Goal: Task Accomplishment & Management: Use online tool/utility

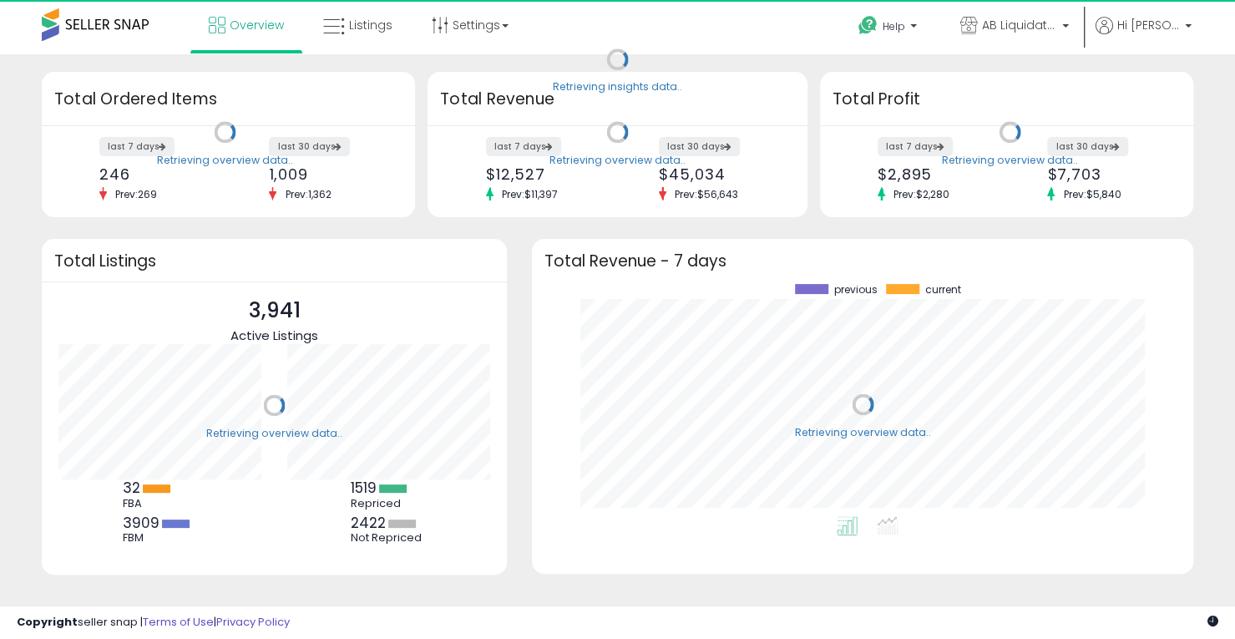
scroll to position [232, 627]
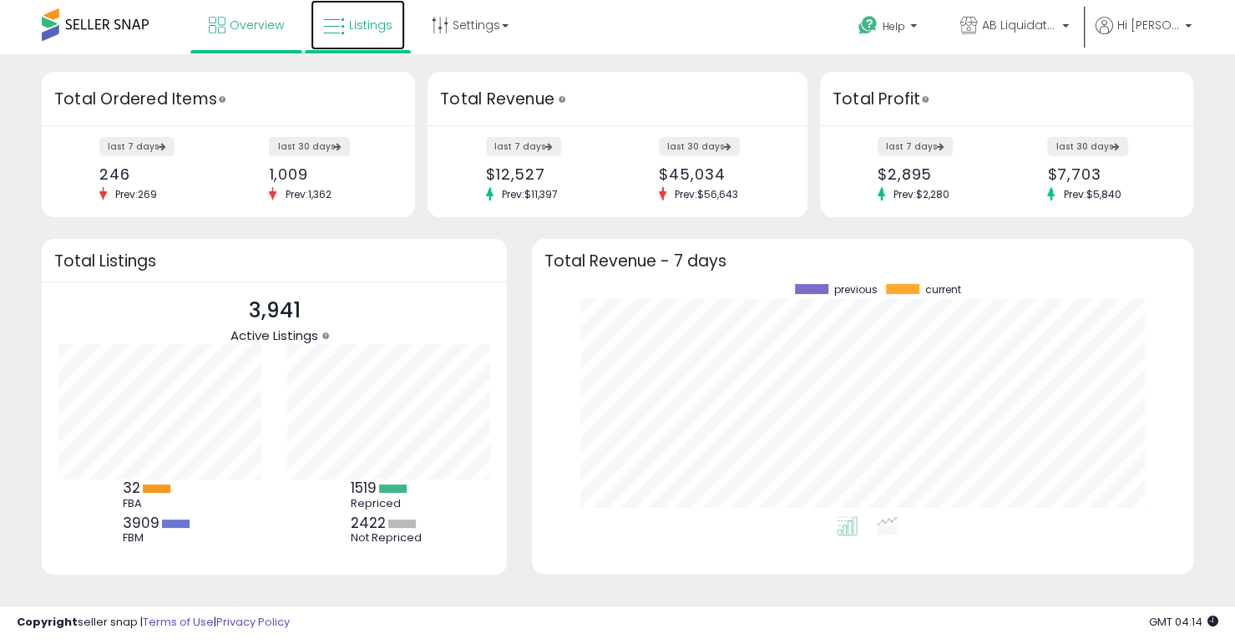
click at [371, 32] on span "Listings" at bounding box center [370, 25] width 43 height 17
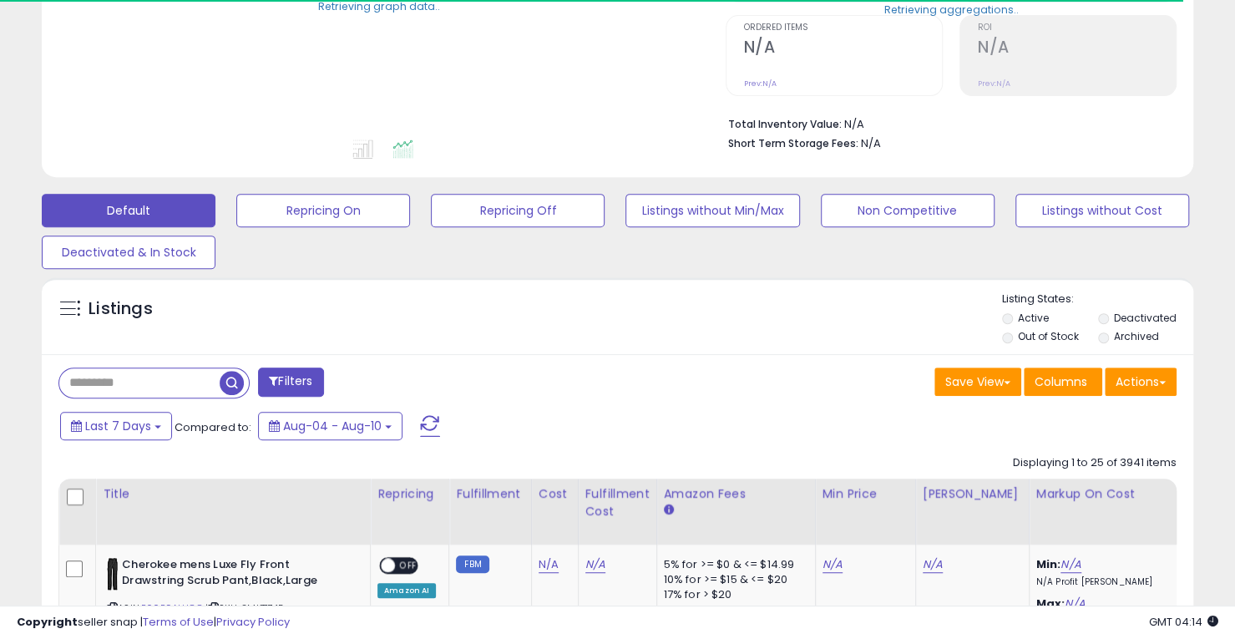
scroll to position [334, 0]
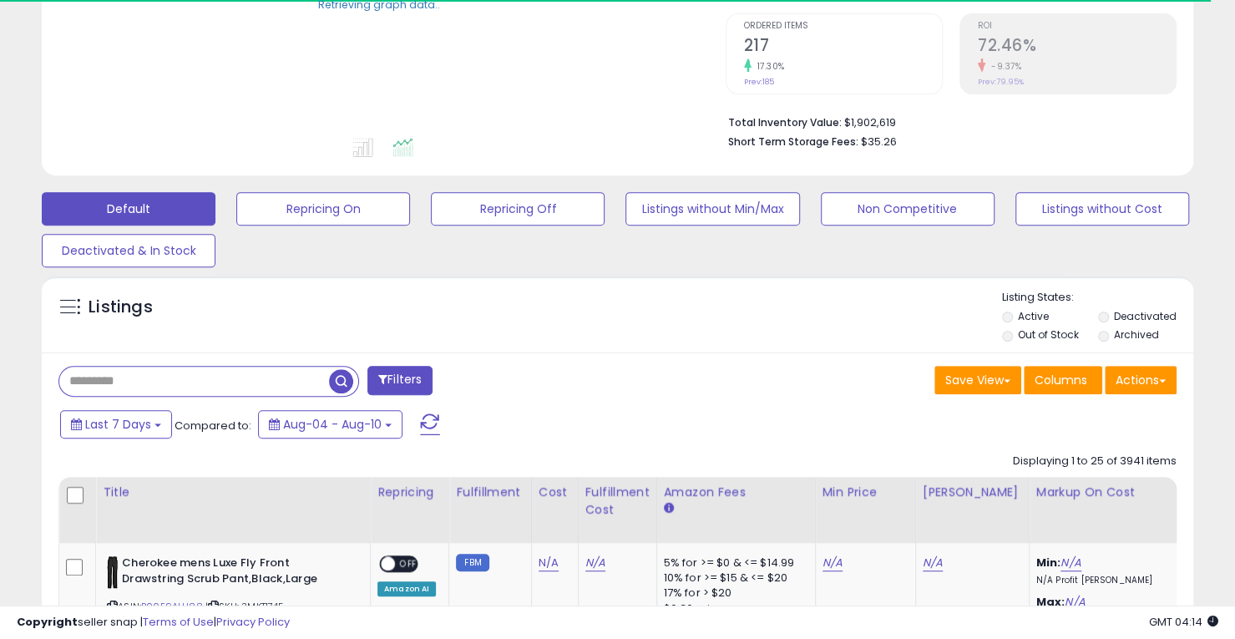
click at [167, 380] on input "text" at bounding box center [194, 381] width 270 height 29
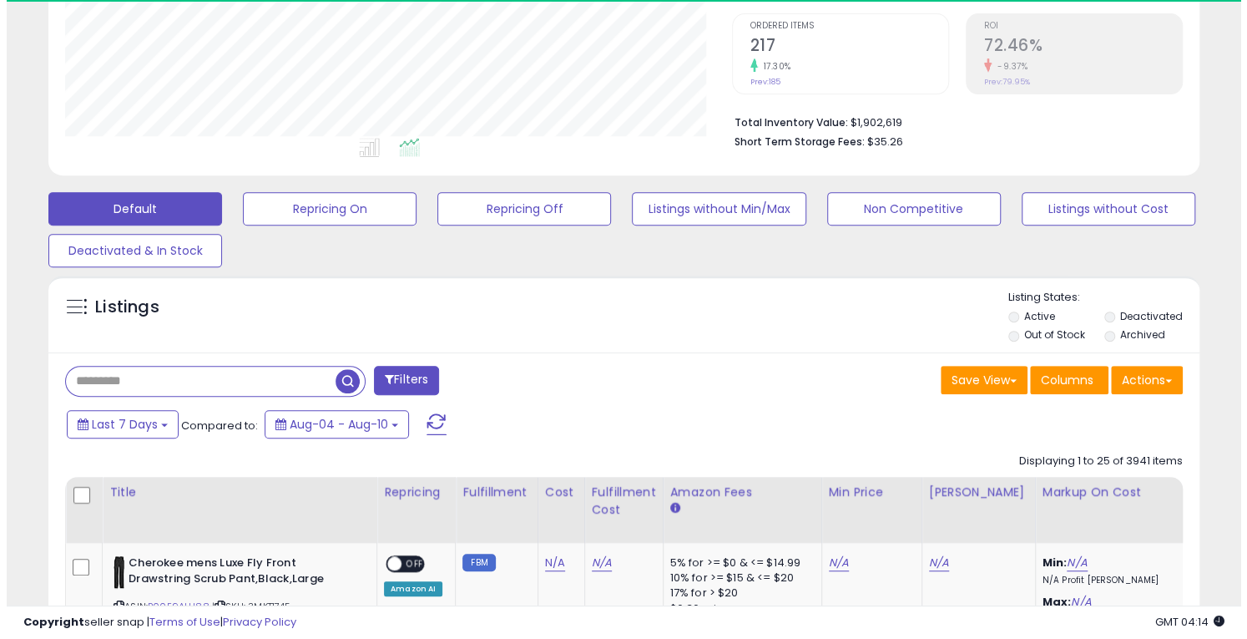
scroll to position [342, 666]
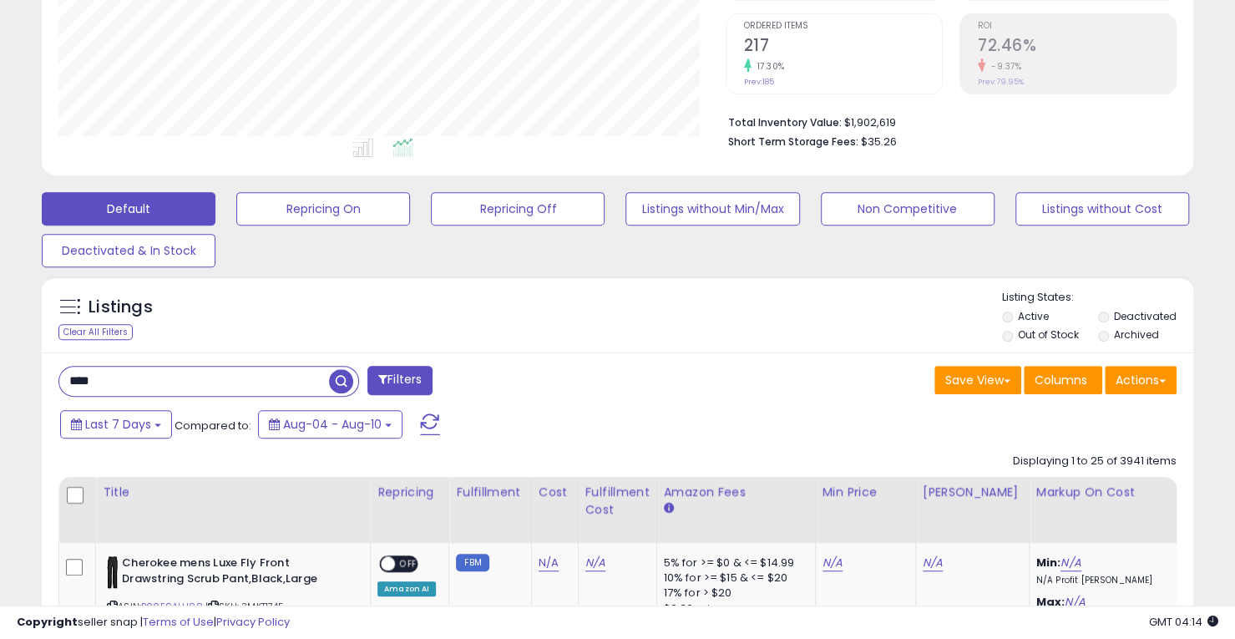
type input "****"
click at [268, 326] on div "Listings Clear All Filters Listing States:" at bounding box center [617, 318] width 1151 height 57
click at [341, 380] on span "button" at bounding box center [341, 381] width 24 height 24
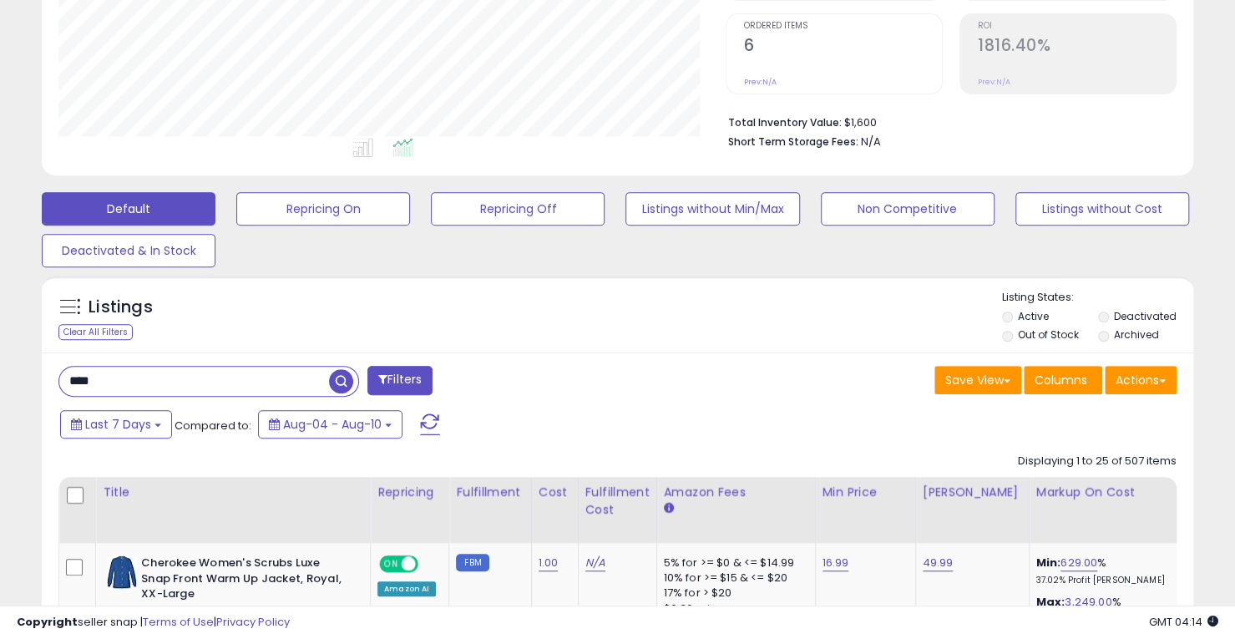
scroll to position [342, 666]
click at [1166, 391] on button "Actions" at bounding box center [1141, 380] width 72 height 28
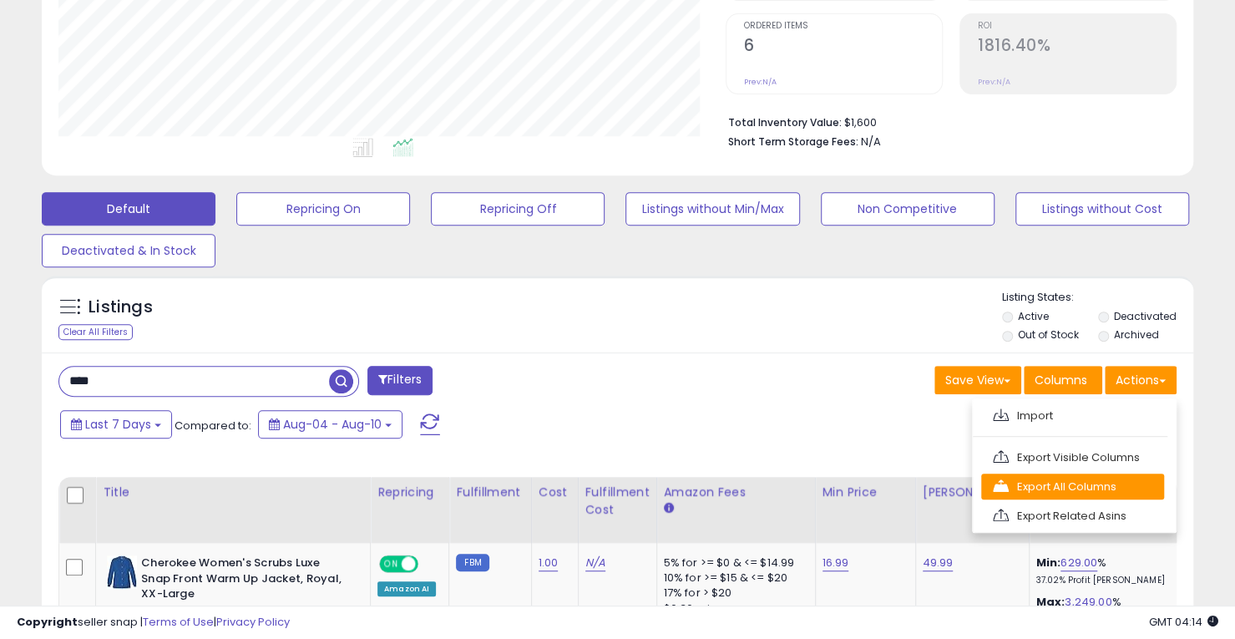
click at [1064, 479] on link "Export All Columns" at bounding box center [1072, 486] width 183 height 26
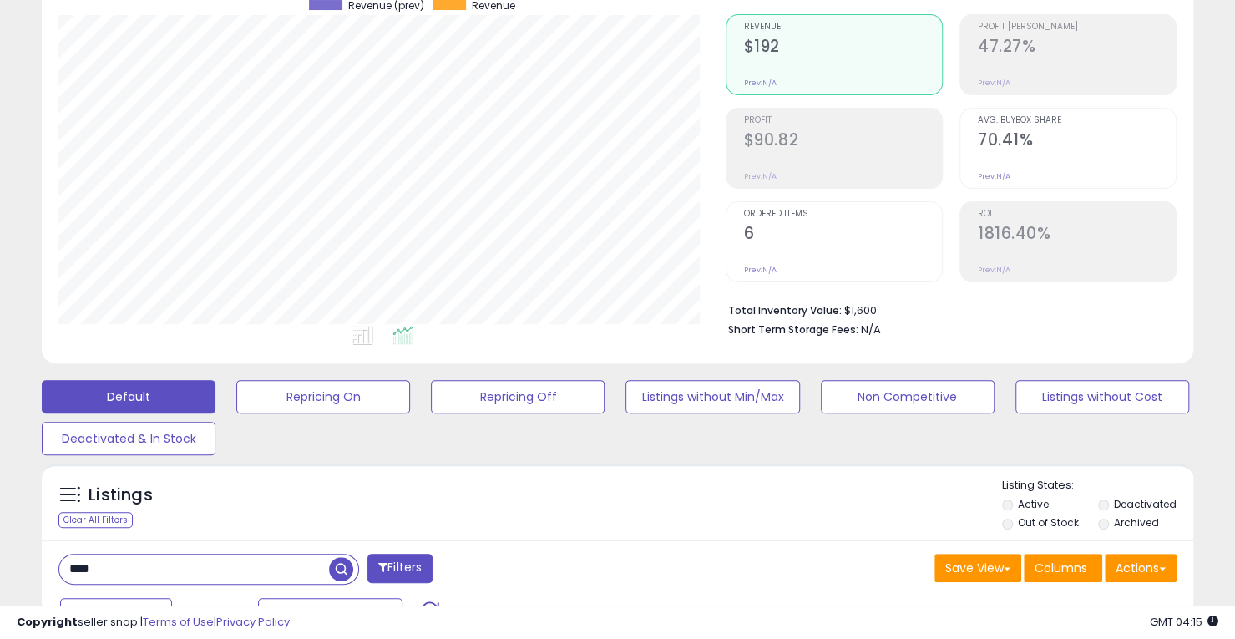
scroll to position [0, 0]
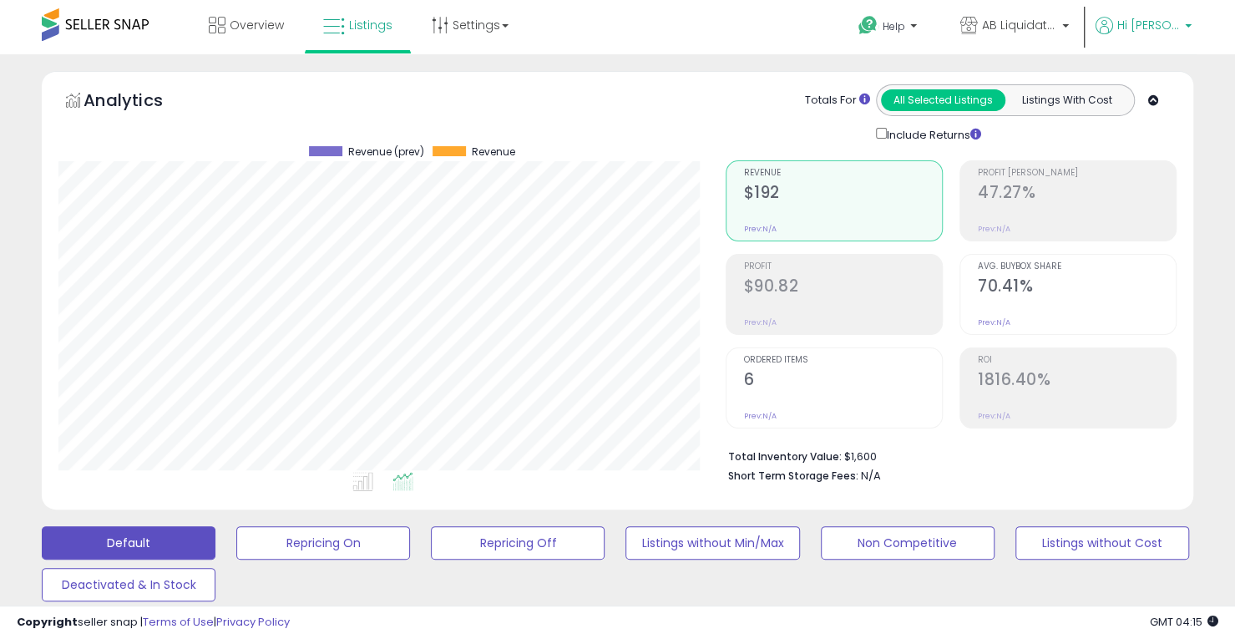
click at [1130, 21] on p "Hi [PERSON_NAME]" at bounding box center [1143, 27] width 96 height 21
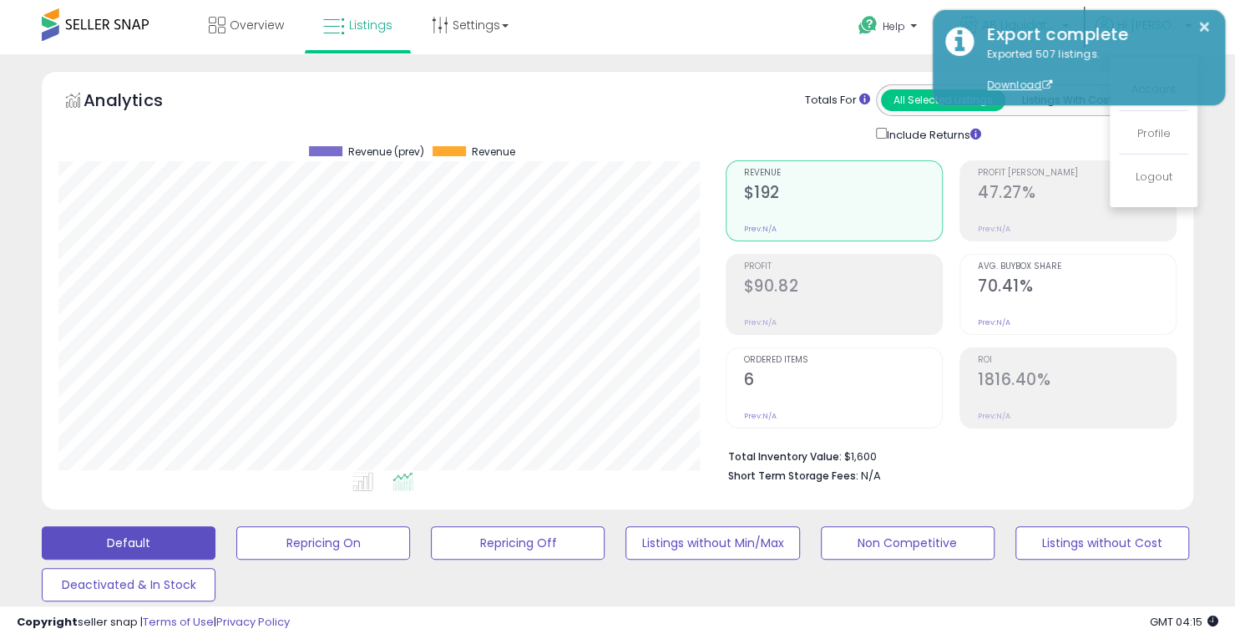
click at [1055, 26] on div "Export complete" at bounding box center [1093, 35] width 238 height 24
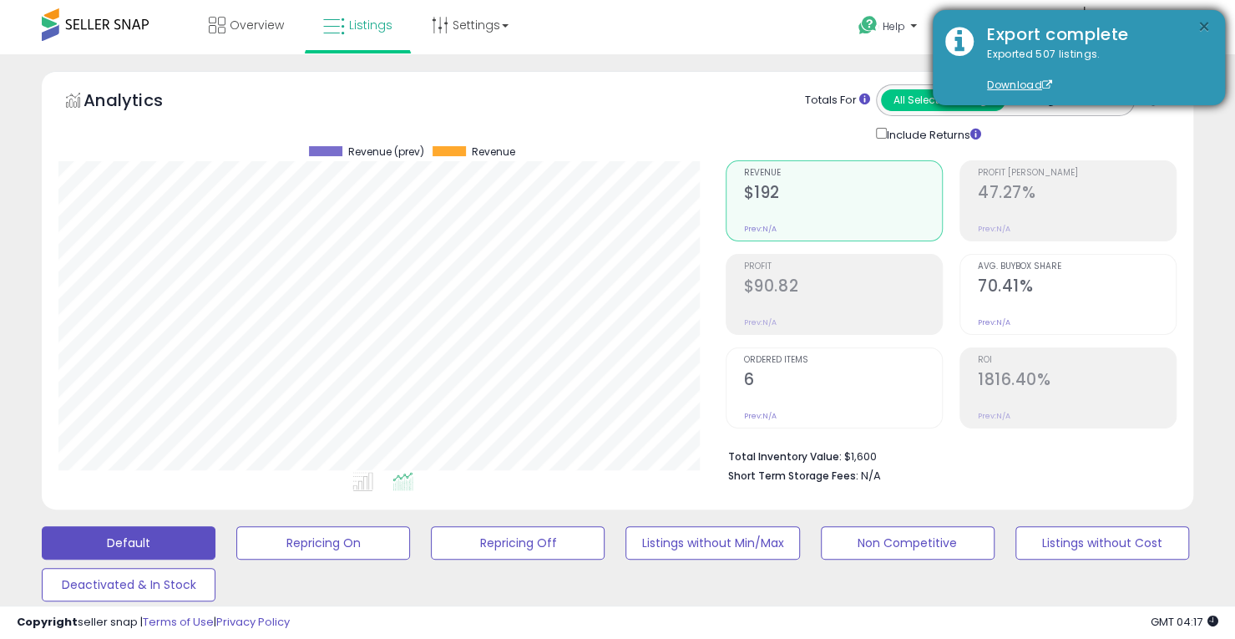
click at [1202, 22] on button "×" at bounding box center [1203, 27] width 13 height 21
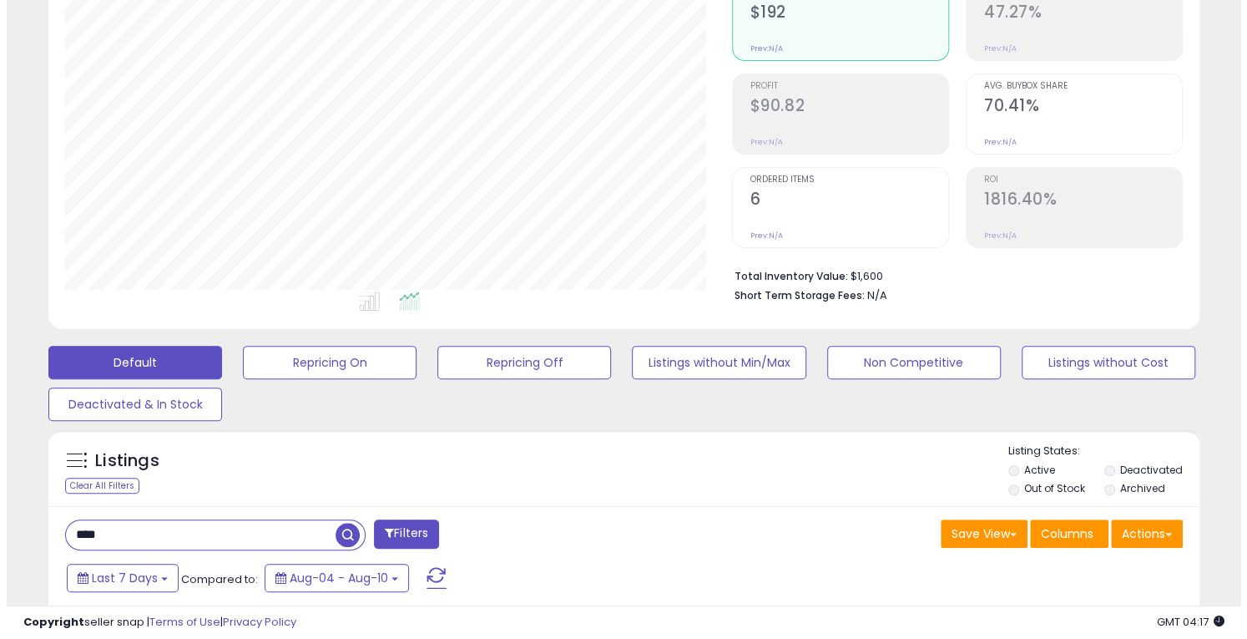
scroll to position [334, 0]
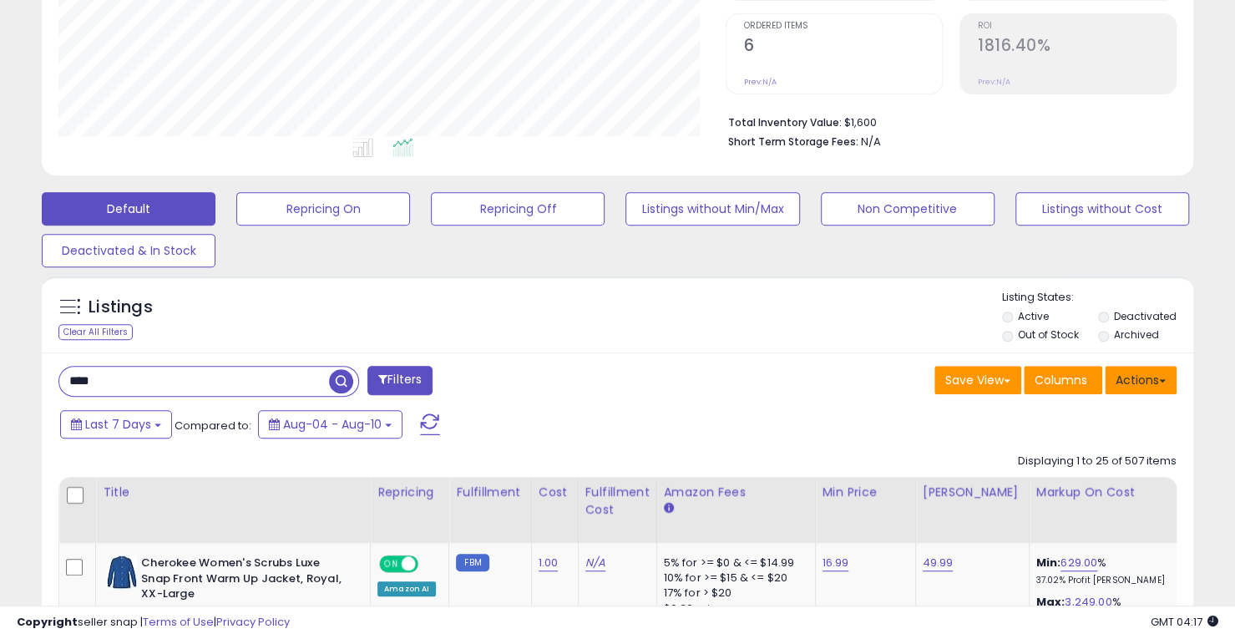
click at [1159, 379] on span at bounding box center [1162, 380] width 7 height 3
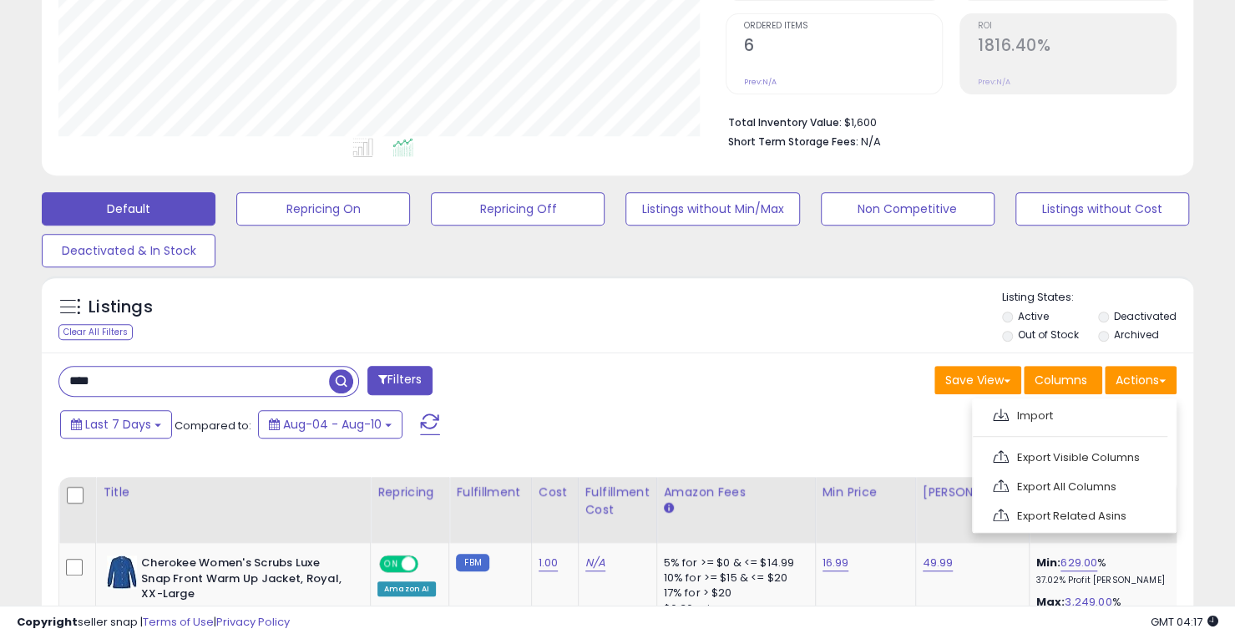
click at [1068, 430] on ul "Import Export Visible Columns Export All Columns Export Related Asins" at bounding box center [1074, 465] width 205 height 134
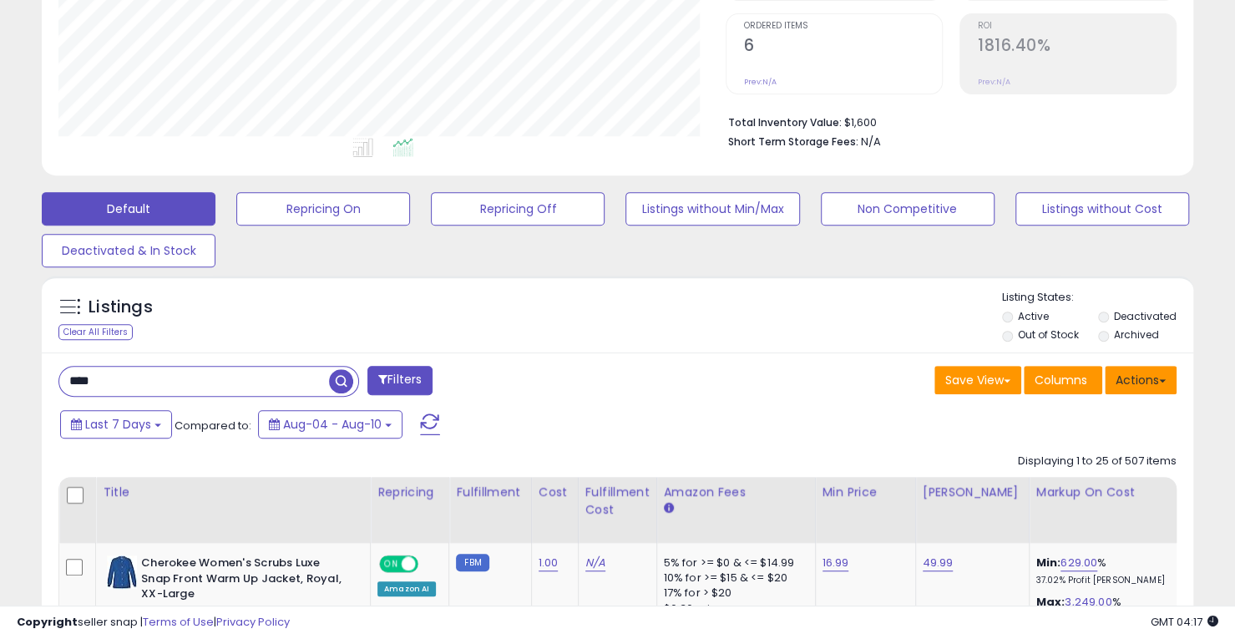
click at [1156, 382] on button "Actions" at bounding box center [1141, 380] width 72 height 28
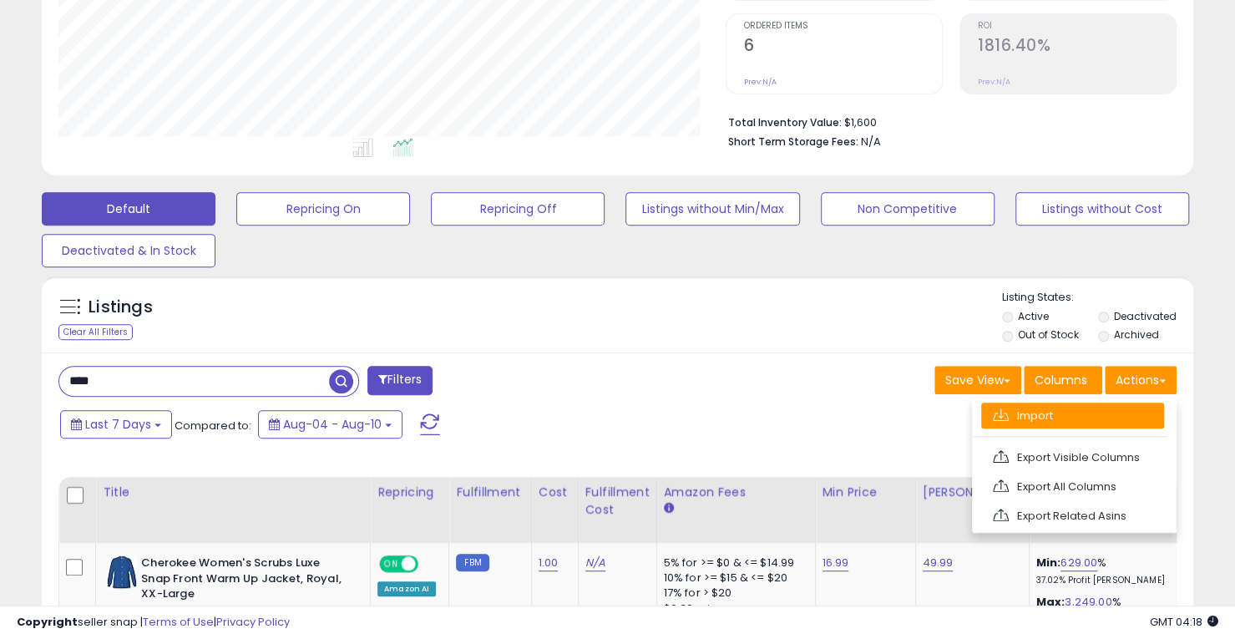
click at [1069, 418] on link "Import" at bounding box center [1072, 415] width 183 height 26
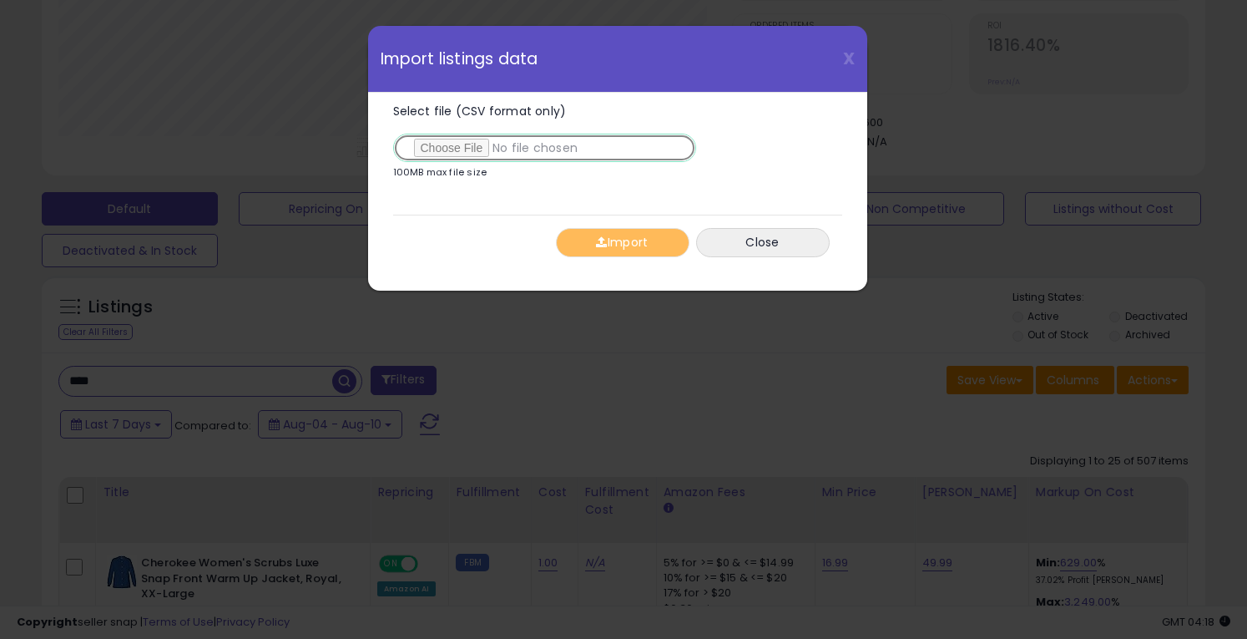
click at [457, 144] on input "Select file (CSV format only)" at bounding box center [544, 148] width 303 height 28
type input "**********"
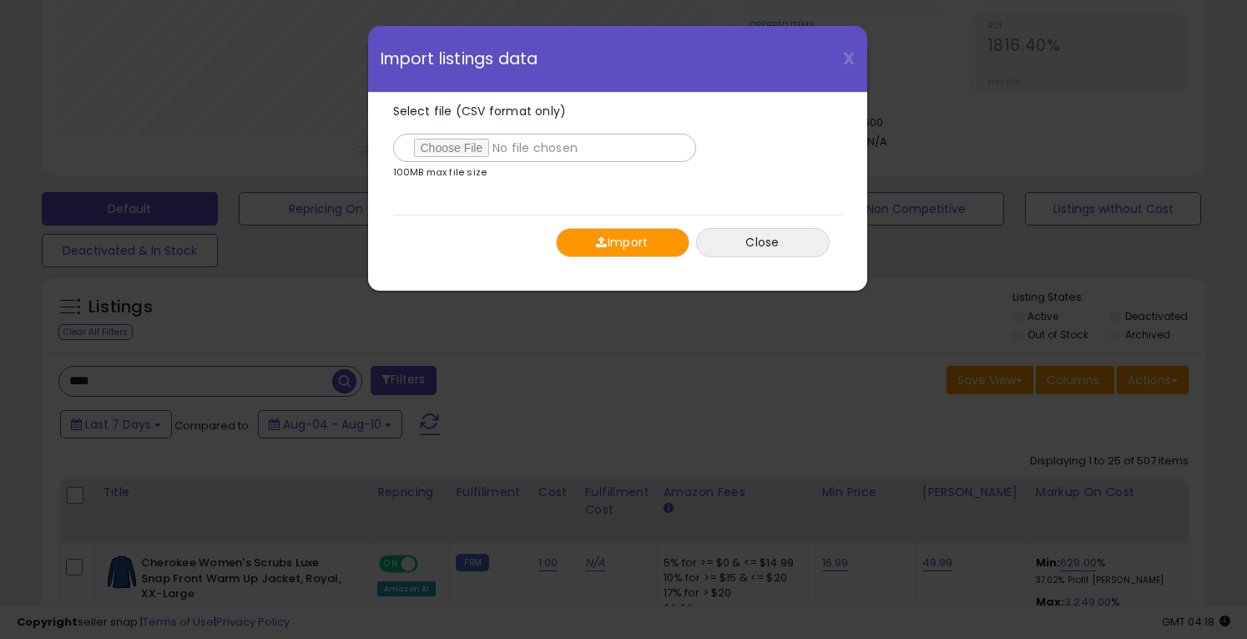
click at [636, 234] on button "Import" at bounding box center [623, 242] width 134 height 29
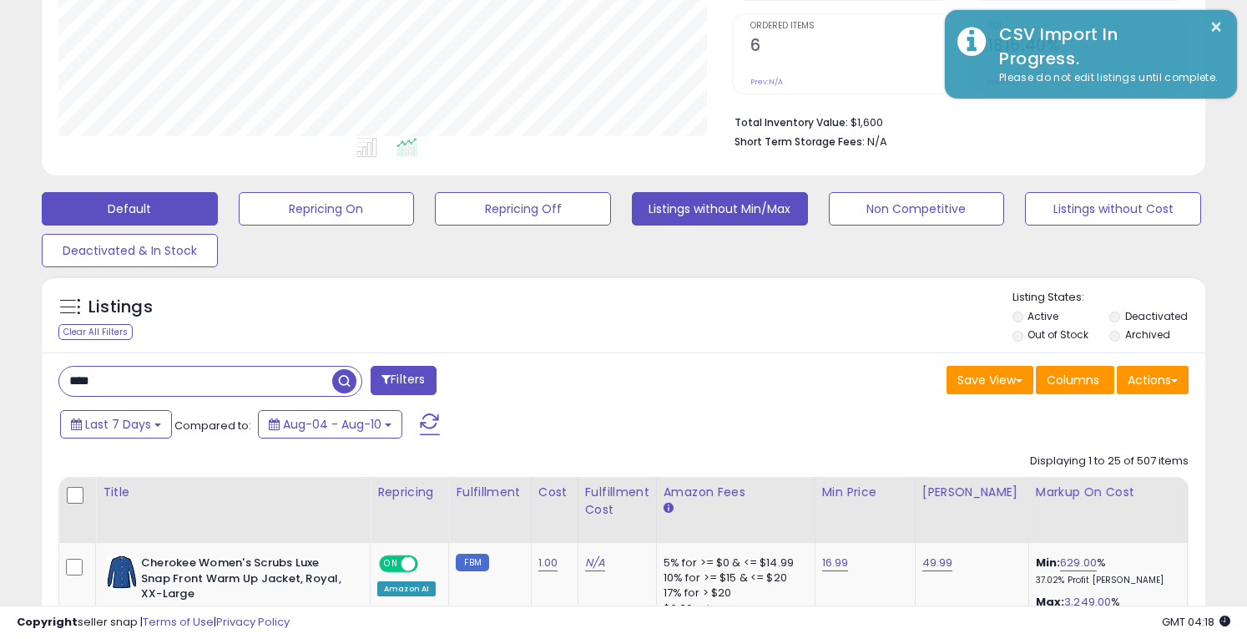
scroll to position [834579, 834254]
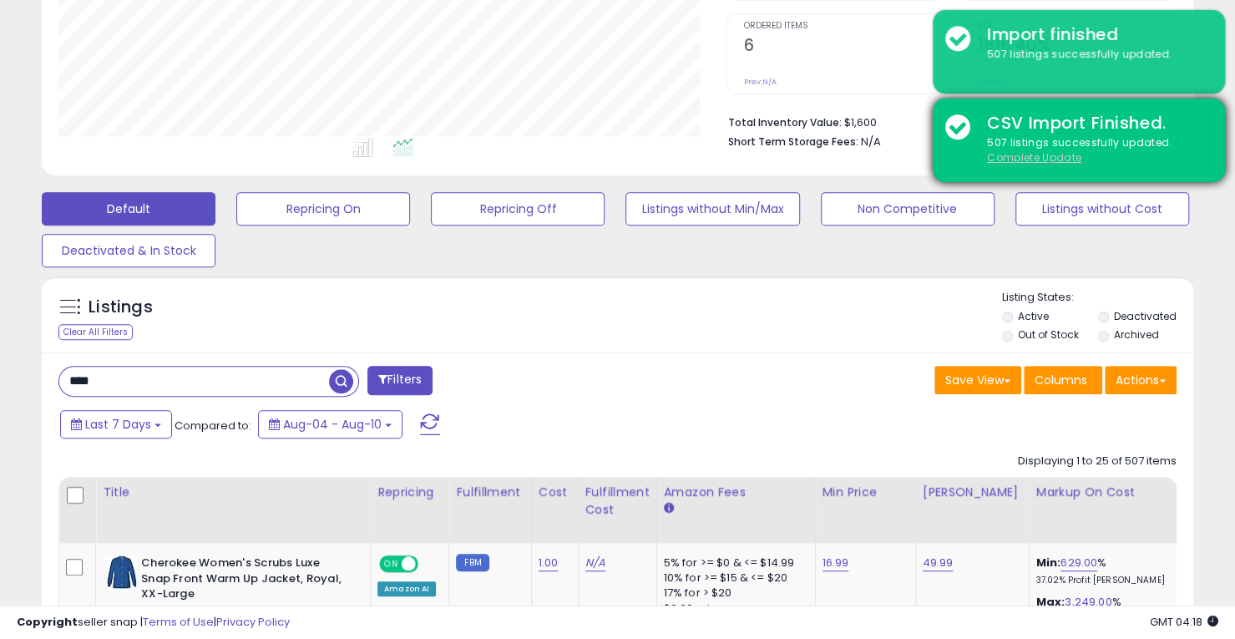
click at [1035, 154] on u "Complete Update" at bounding box center [1034, 157] width 94 height 14
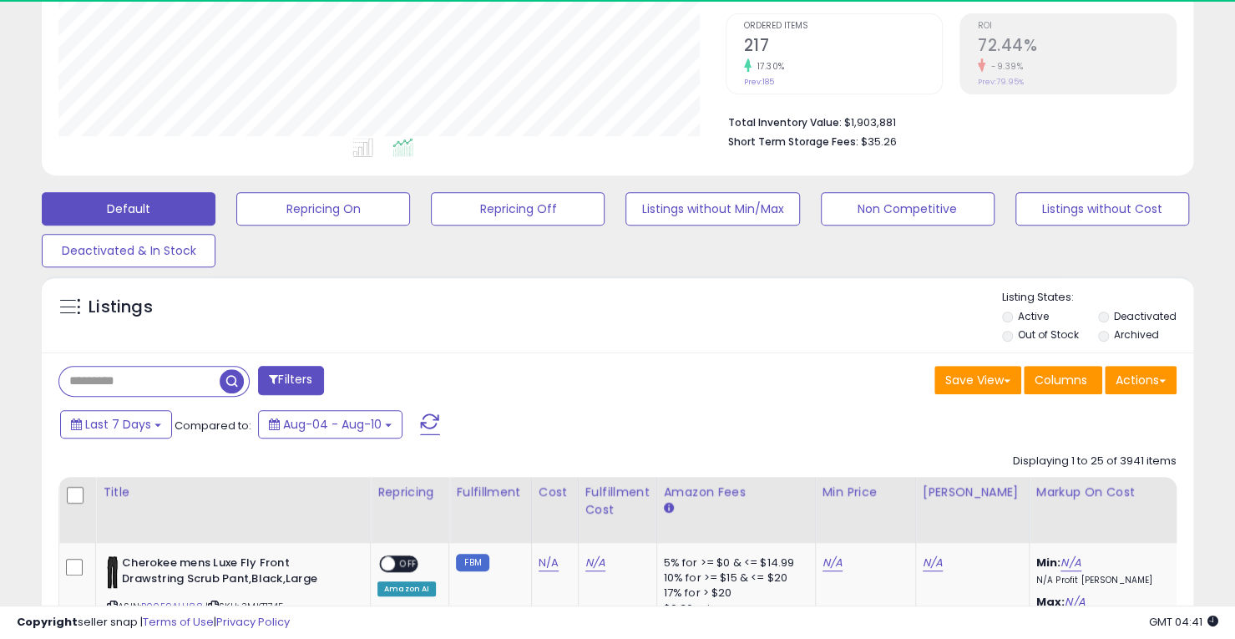
scroll to position [342, 666]
